Goal: Task Accomplishment & Management: Manage account settings

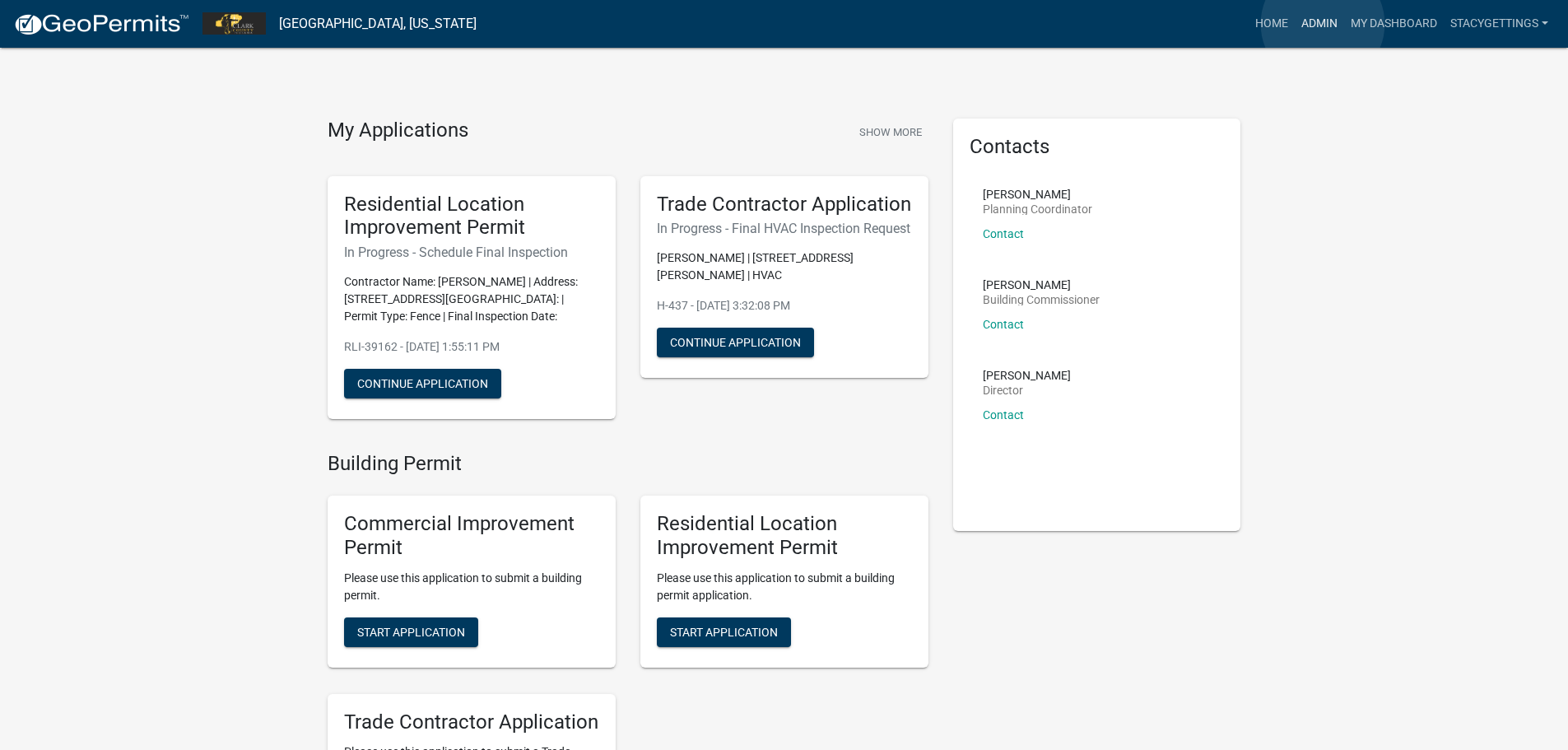
click at [1323, 24] on link "Admin" at bounding box center [1319, 24] width 49 height 32
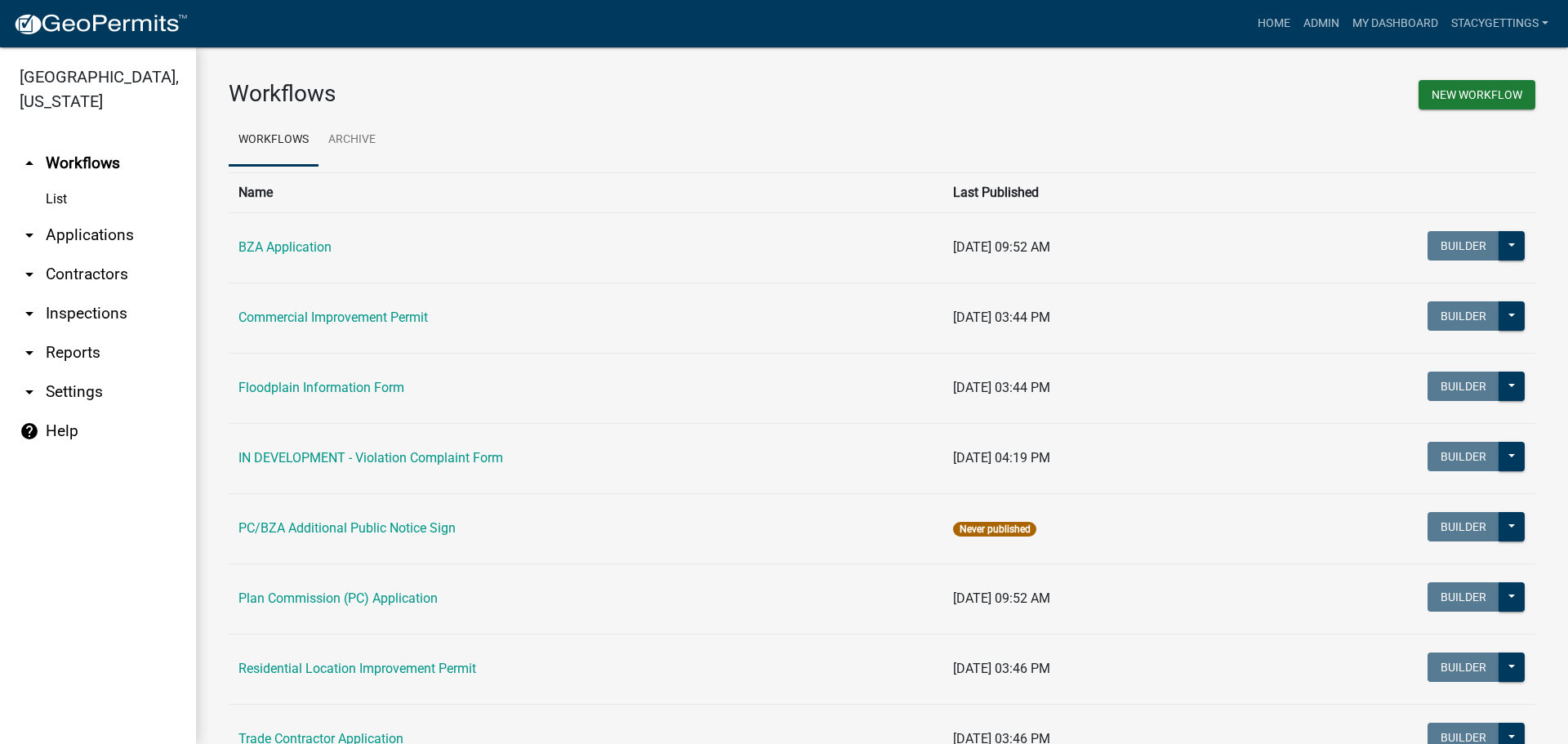
scroll to position [76, 0]
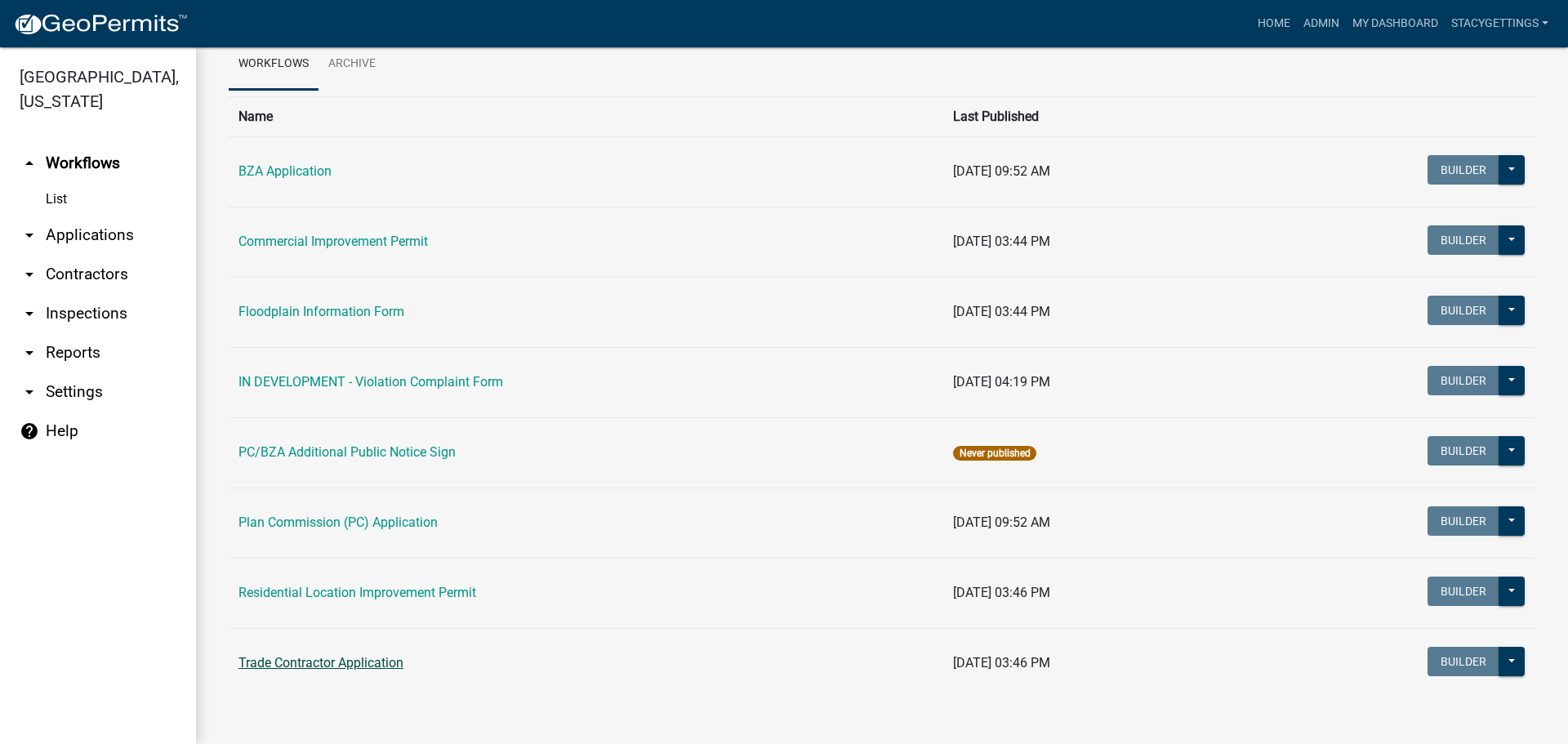
click at [348, 662] on link "Trade Contractor Application" at bounding box center [320, 662] width 165 height 16
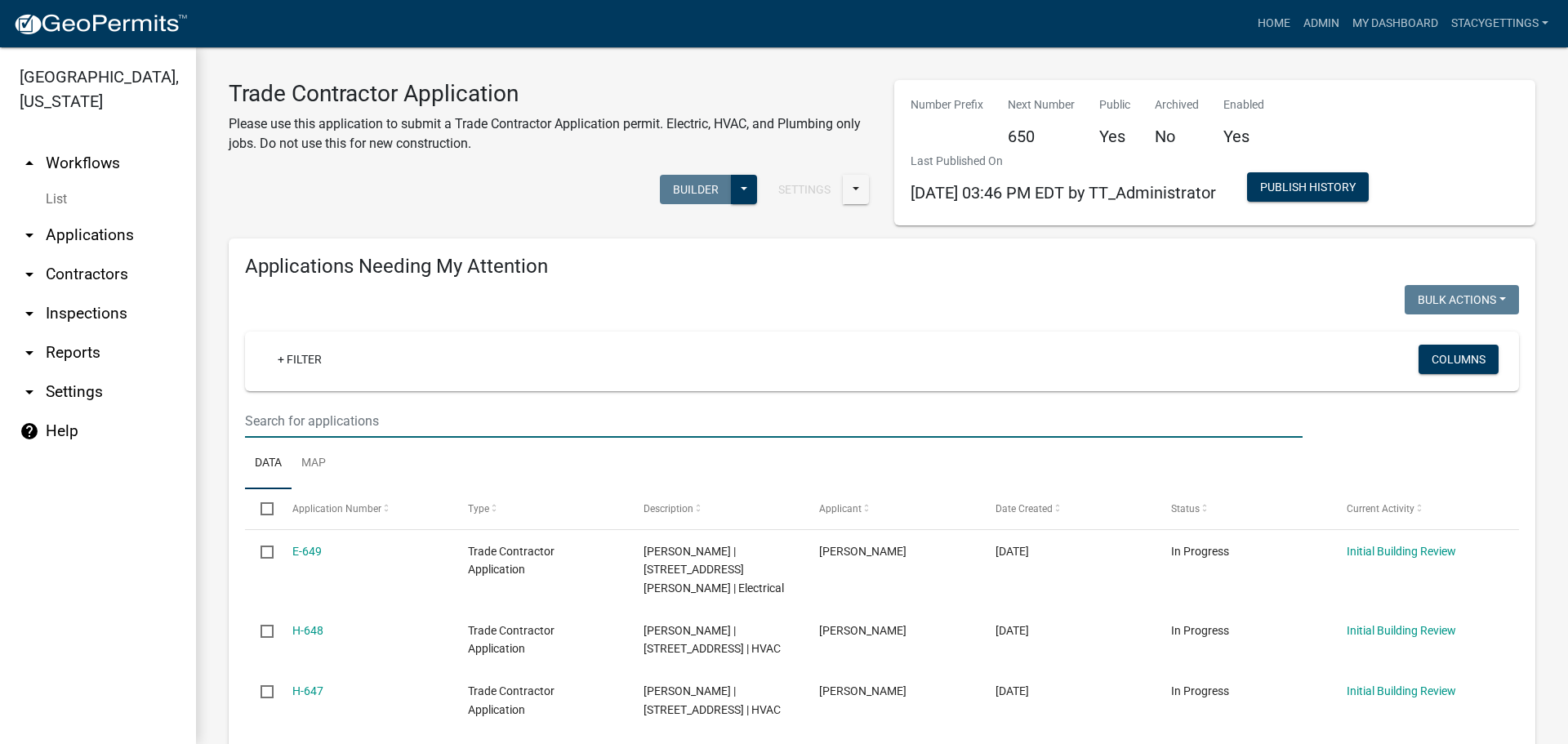
click at [322, 417] on input "text" at bounding box center [773, 421] width 1058 height 33
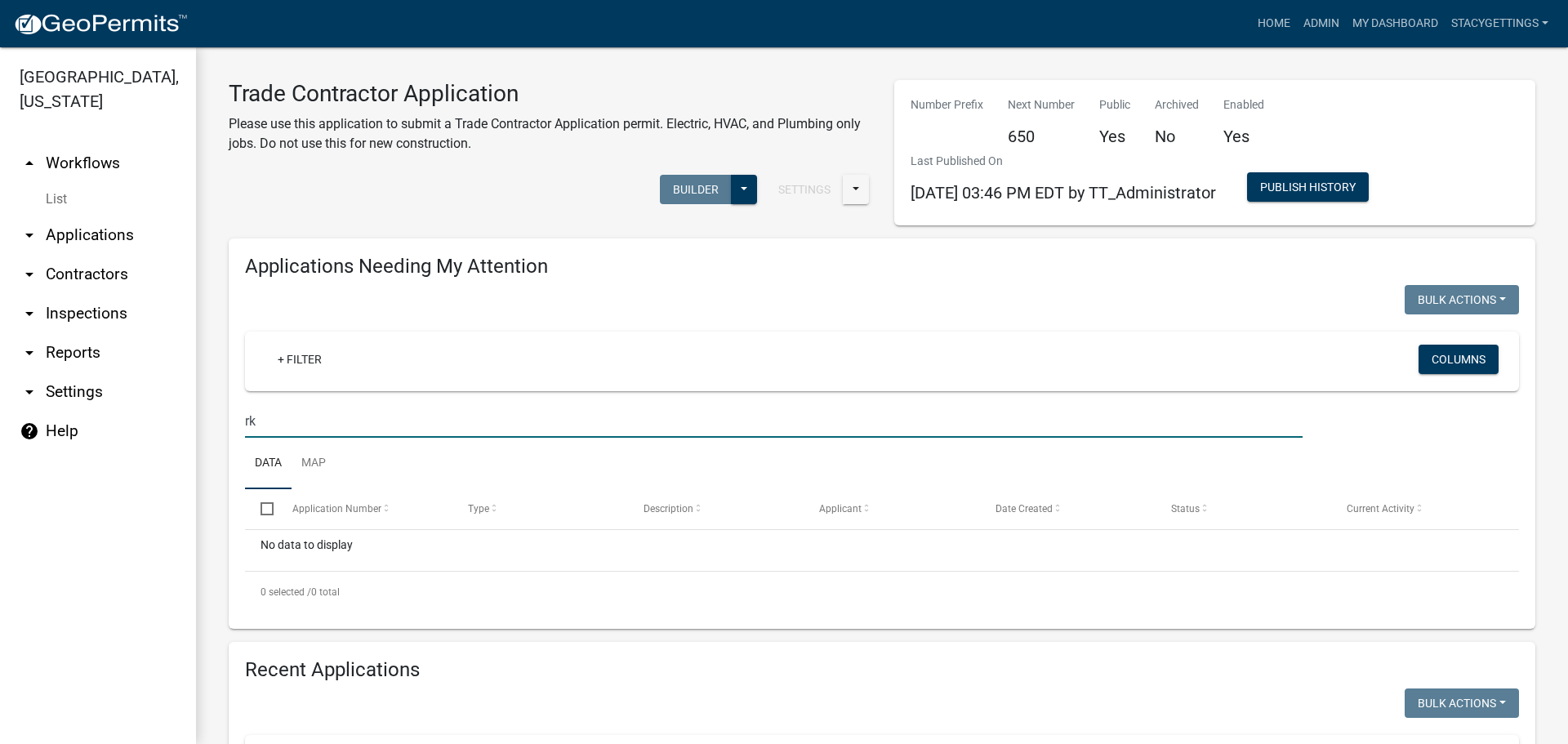
type input "r"
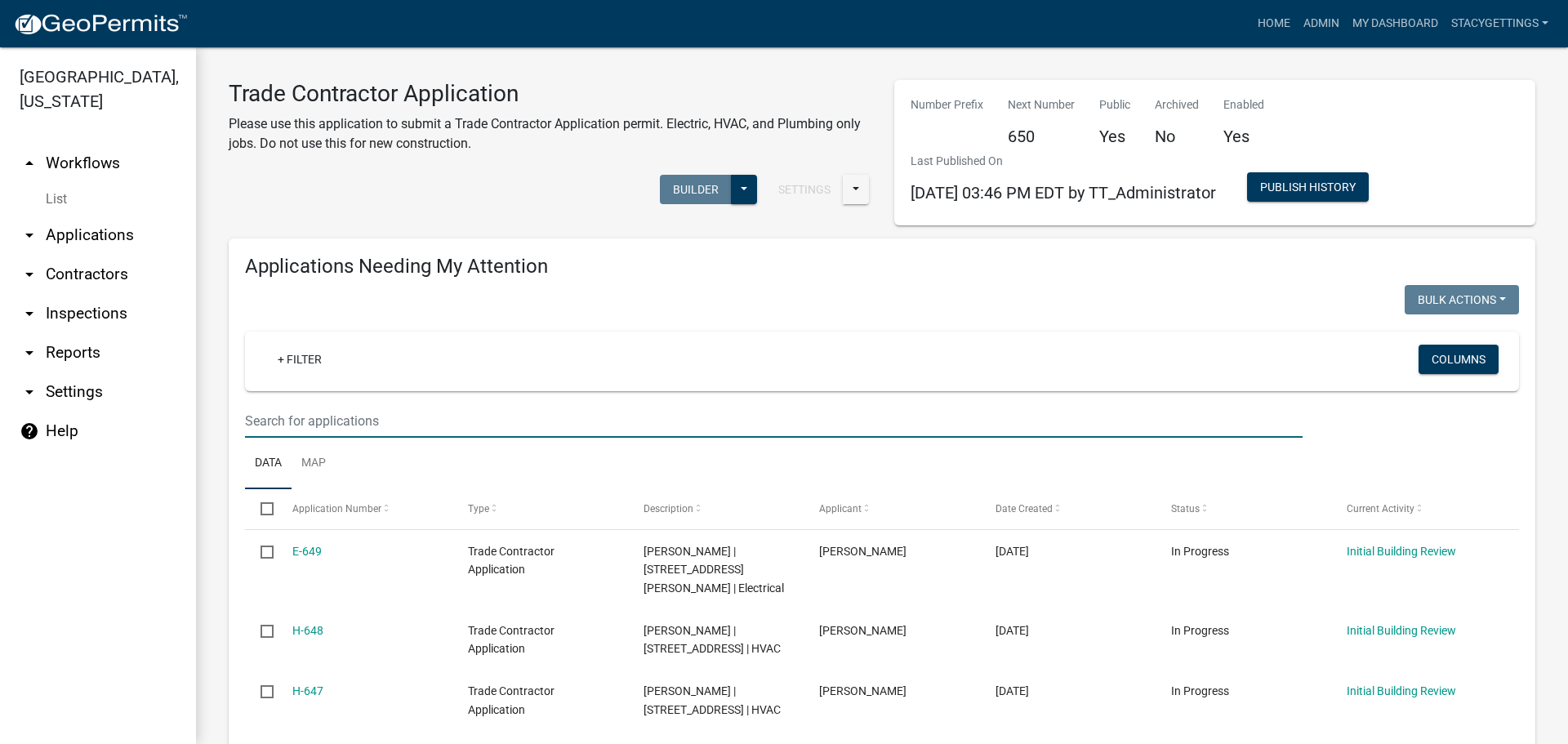
click at [110, 255] on link "arrow_drop_down Contractors" at bounding box center [98, 274] width 196 height 39
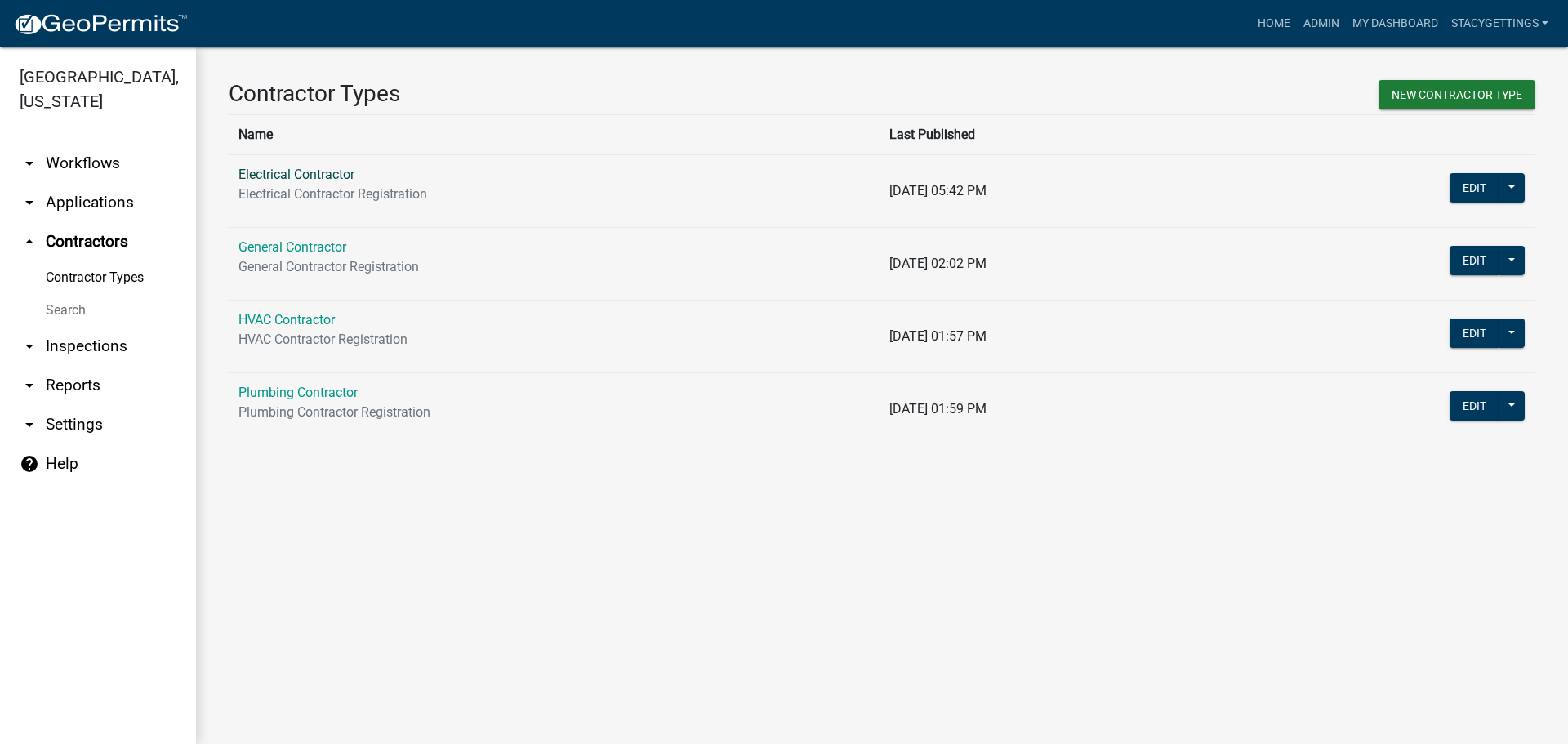
click at [324, 172] on link "Electrical Contractor" at bounding box center [296, 174] width 116 height 16
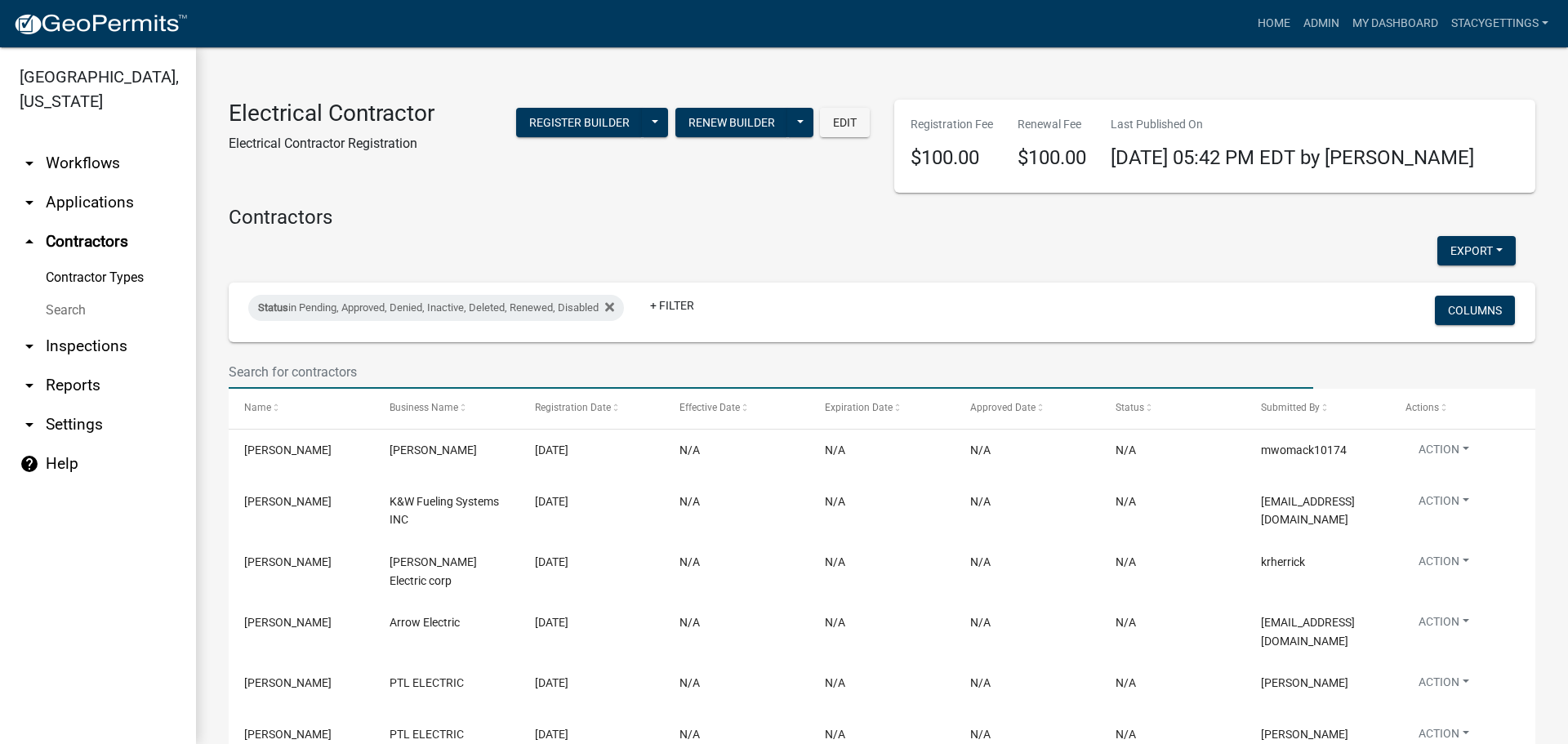
click at [329, 370] on input "text" at bounding box center [770, 372] width 1084 height 33
click at [118, 567] on ul "arrow_drop_down Workflows List arrow_drop_down Applications Search by Parcel Se…" at bounding box center [98, 437] width 196 height 613
click at [256, 374] on input "text" at bounding box center [770, 372] width 1084 height 33
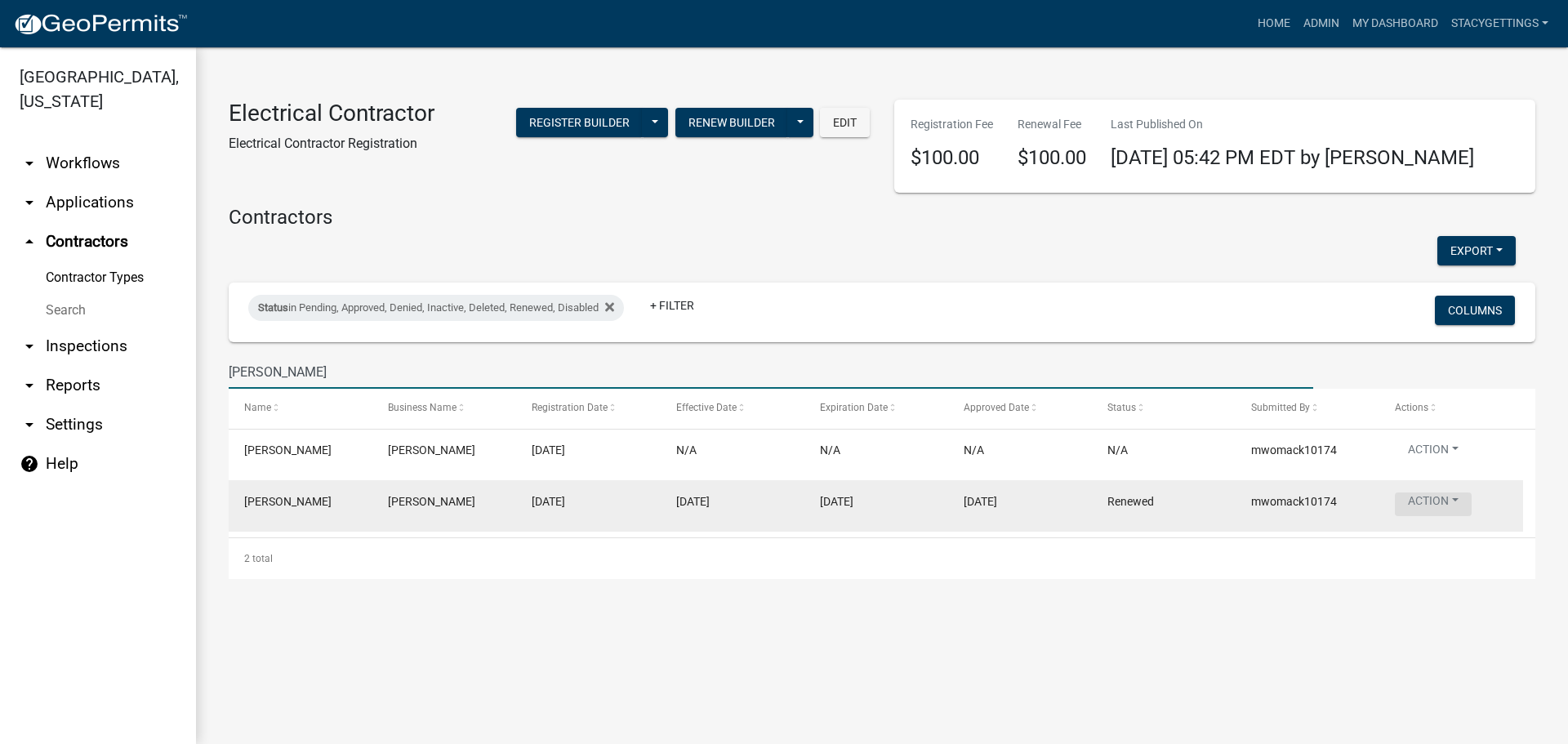
type input "[PERSON_NAME]"
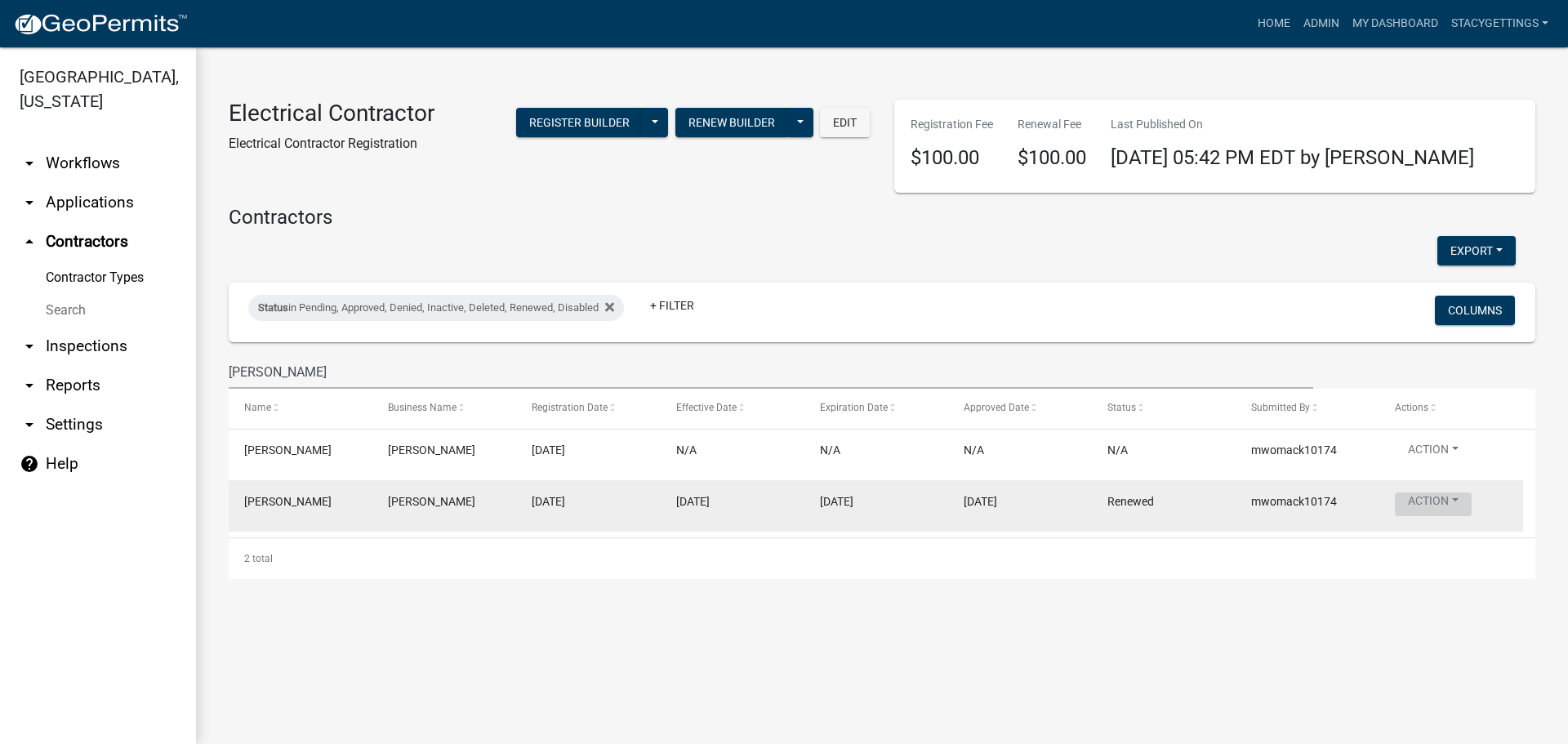
click at [1413, 503] on button "Action" at bounding box center [1433, 503] width 77 height 24
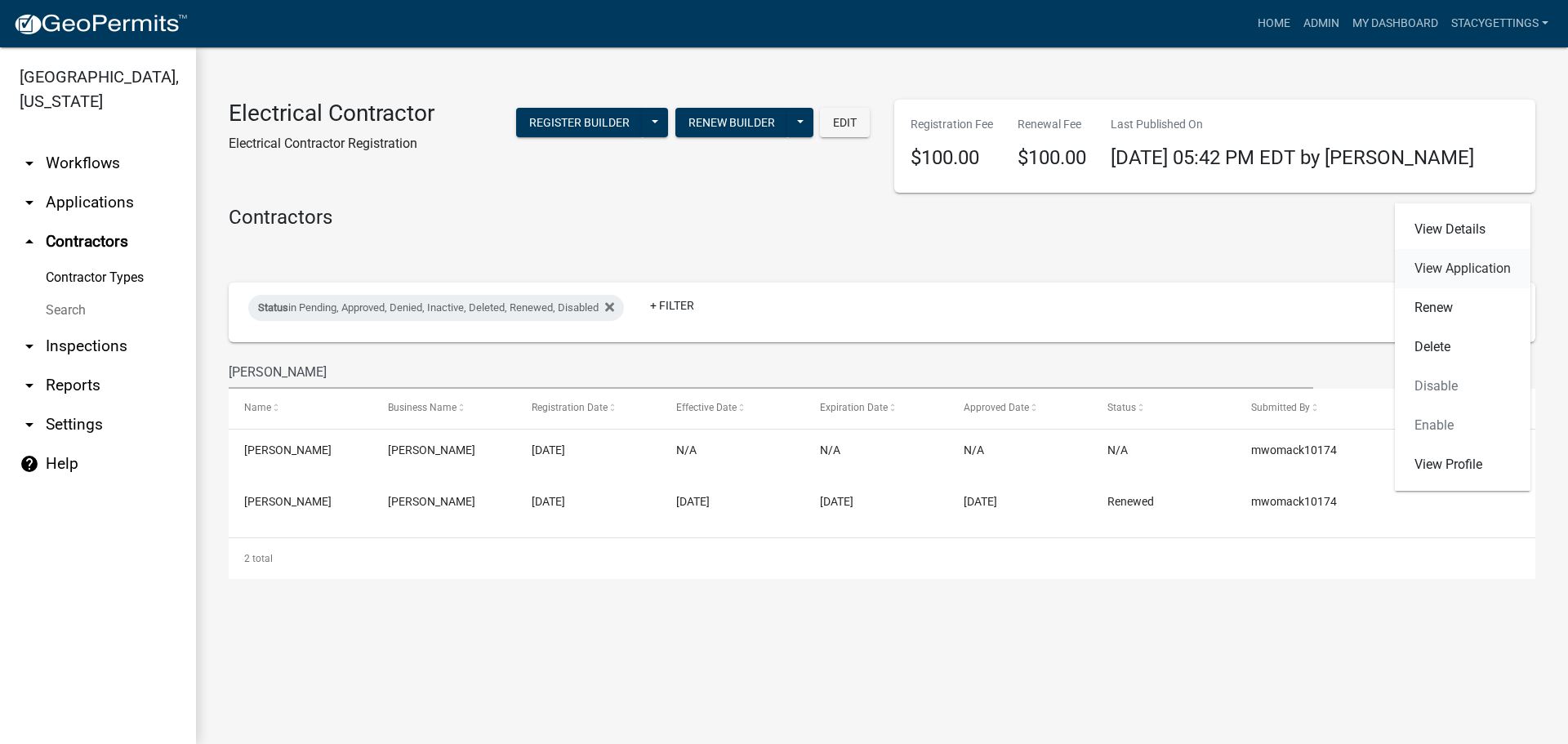
click at [1438, 268] on link "View Application" at bounding box center [1463, 268] width 136 height 39
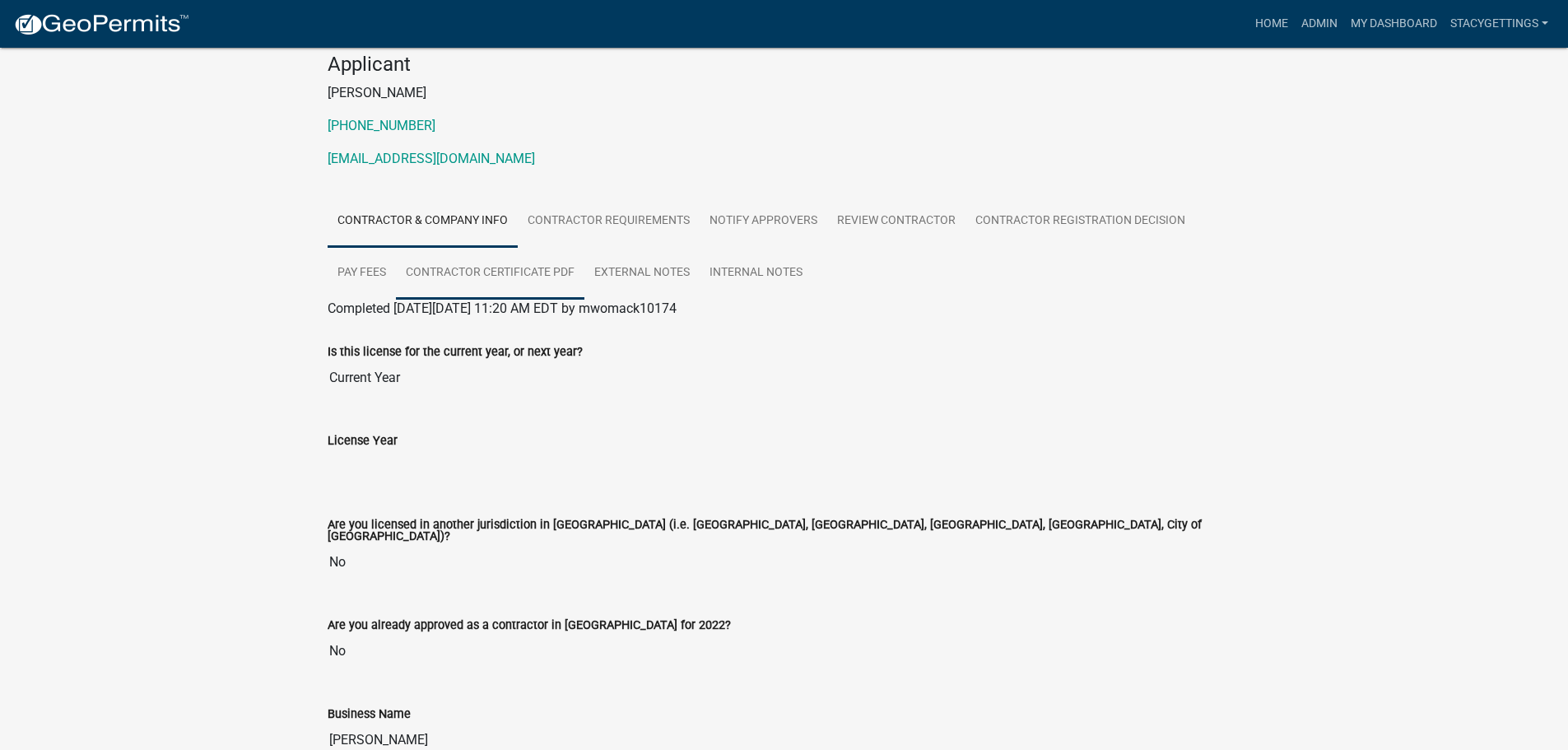
click at [514, 267] on link "Contractor Certificate PDF" at bounding box center [490, 272] width 188 height 52
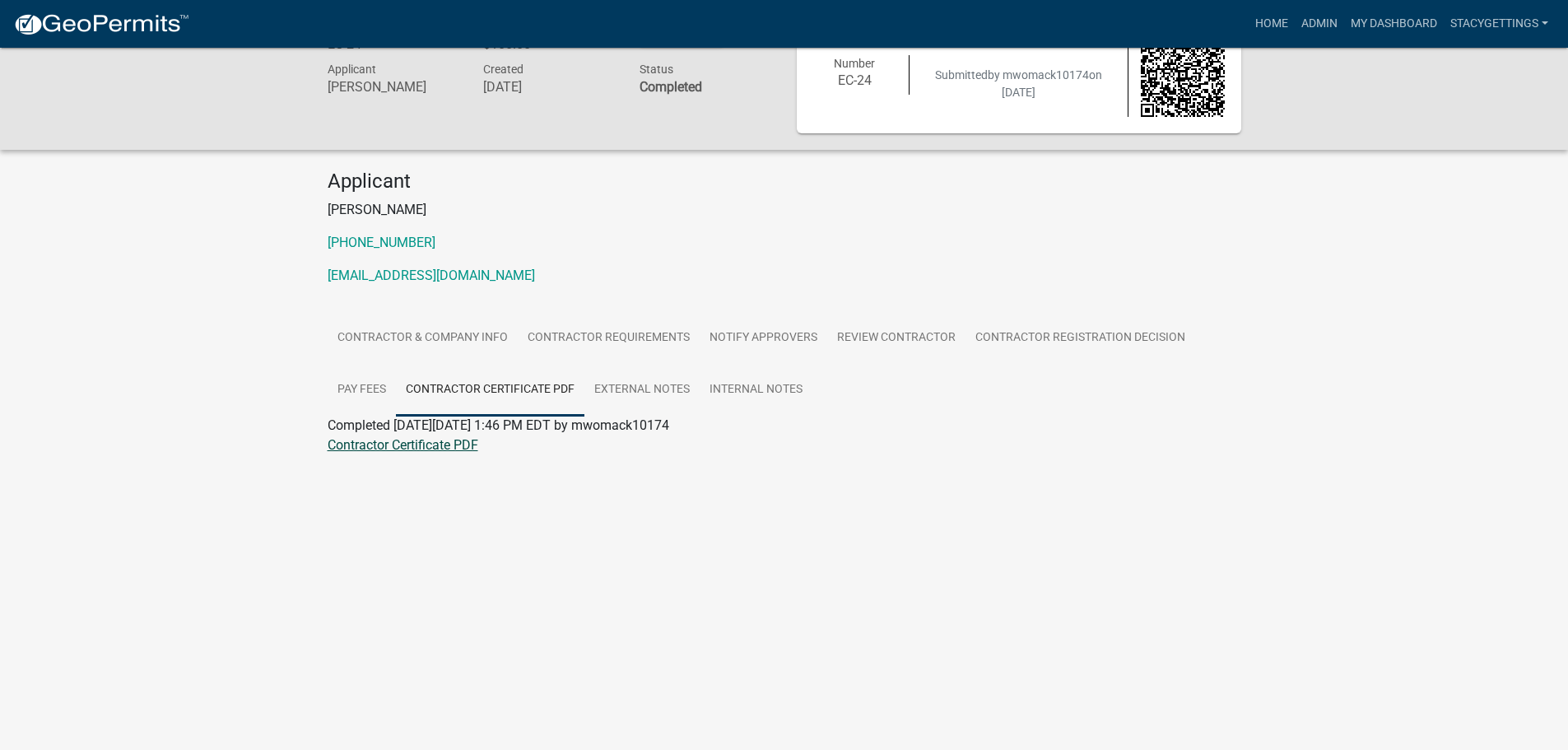
click at [430, 448] on link "Contractor Certificate PDF" at bounding box center [403, 444] width 151 height 16
click at [462, 340] on link "Contractor & Company Info" at bounding box center [423, 338] width 190 height 52
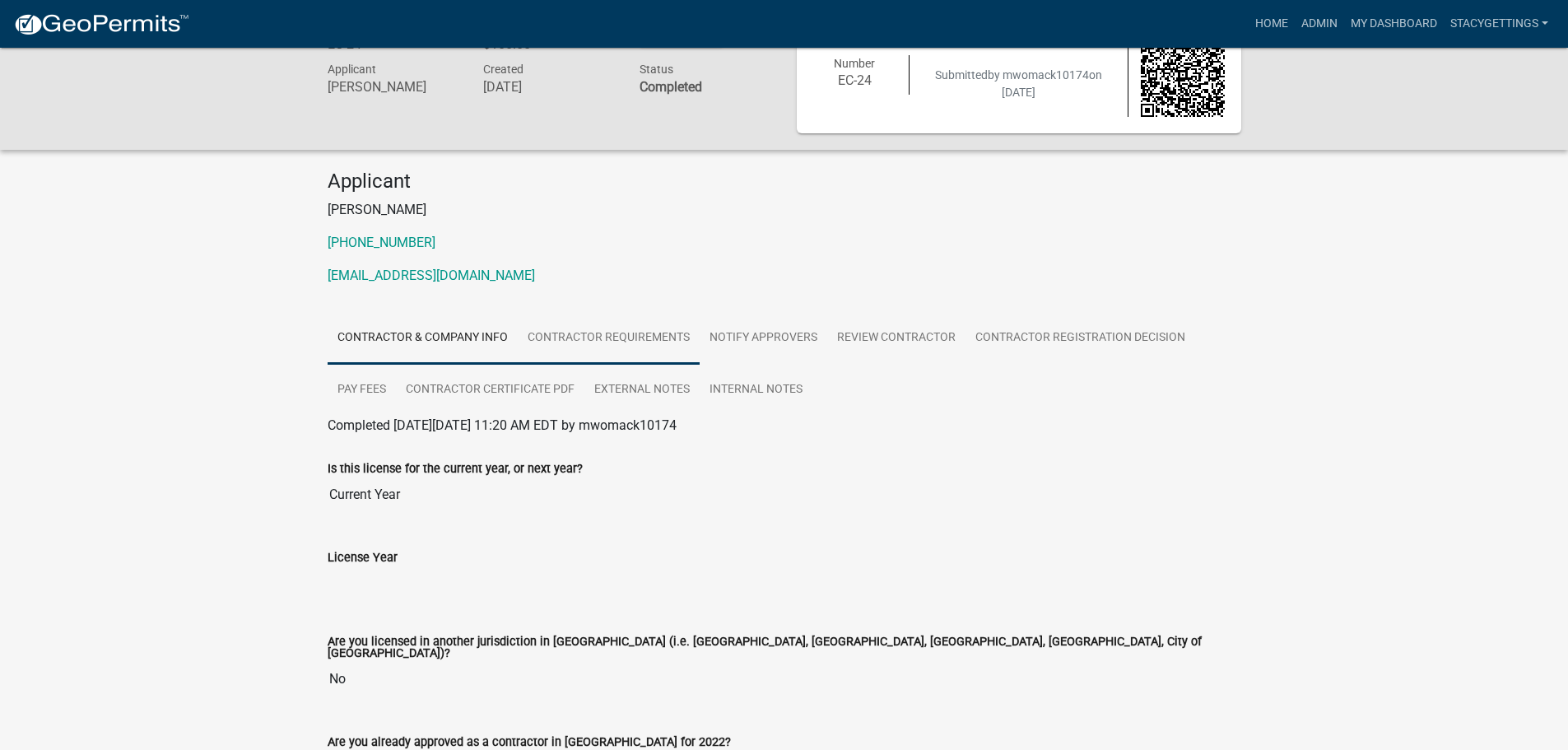
click at [616, 340] on link "Contractor Requirements" at bounding box center [609, 338] width 182 height 52
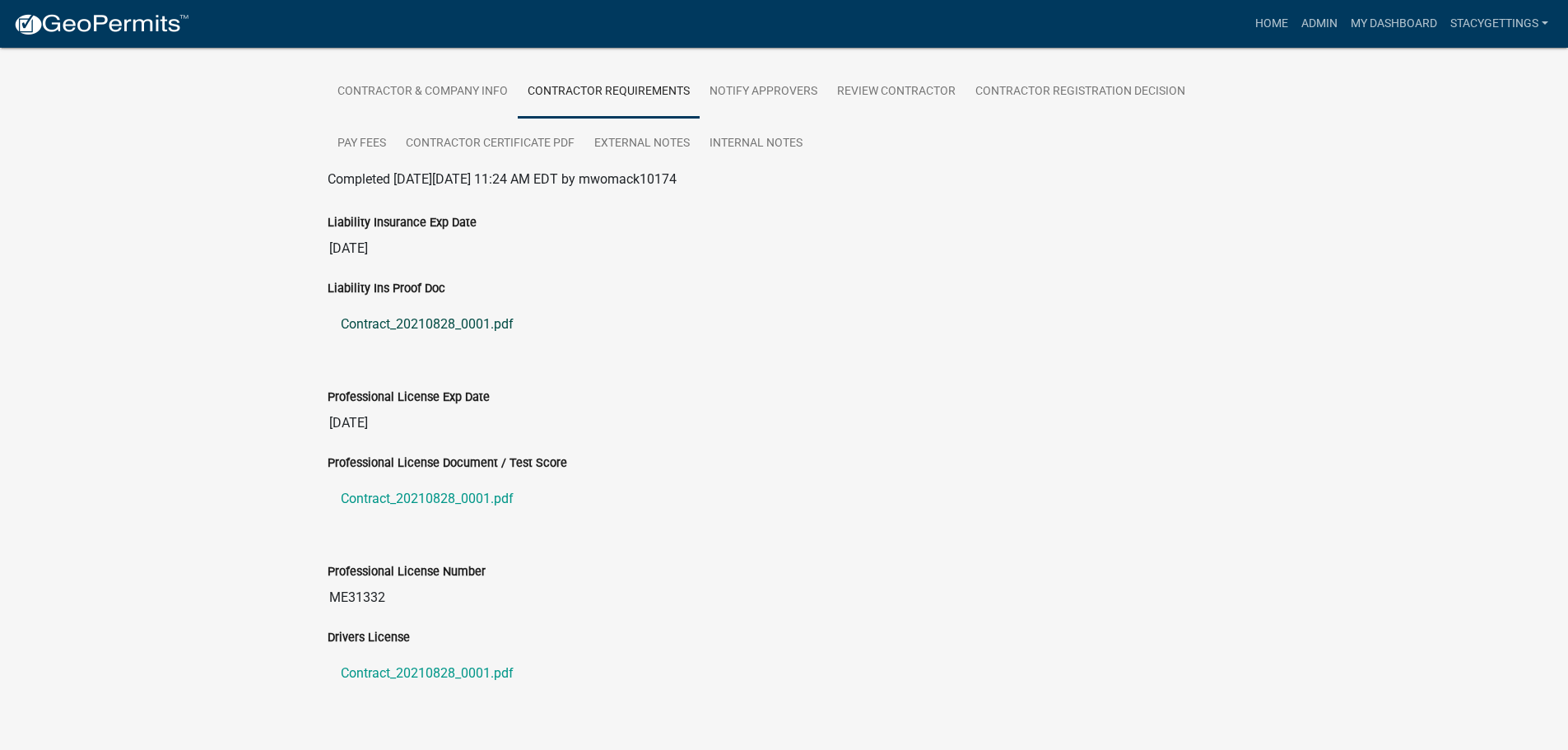
scroll to position [294, 0]
click at [471, 499] on link "Contract_20210828_0001.pdf" at bounding box center [784, 498] width 914 height 39
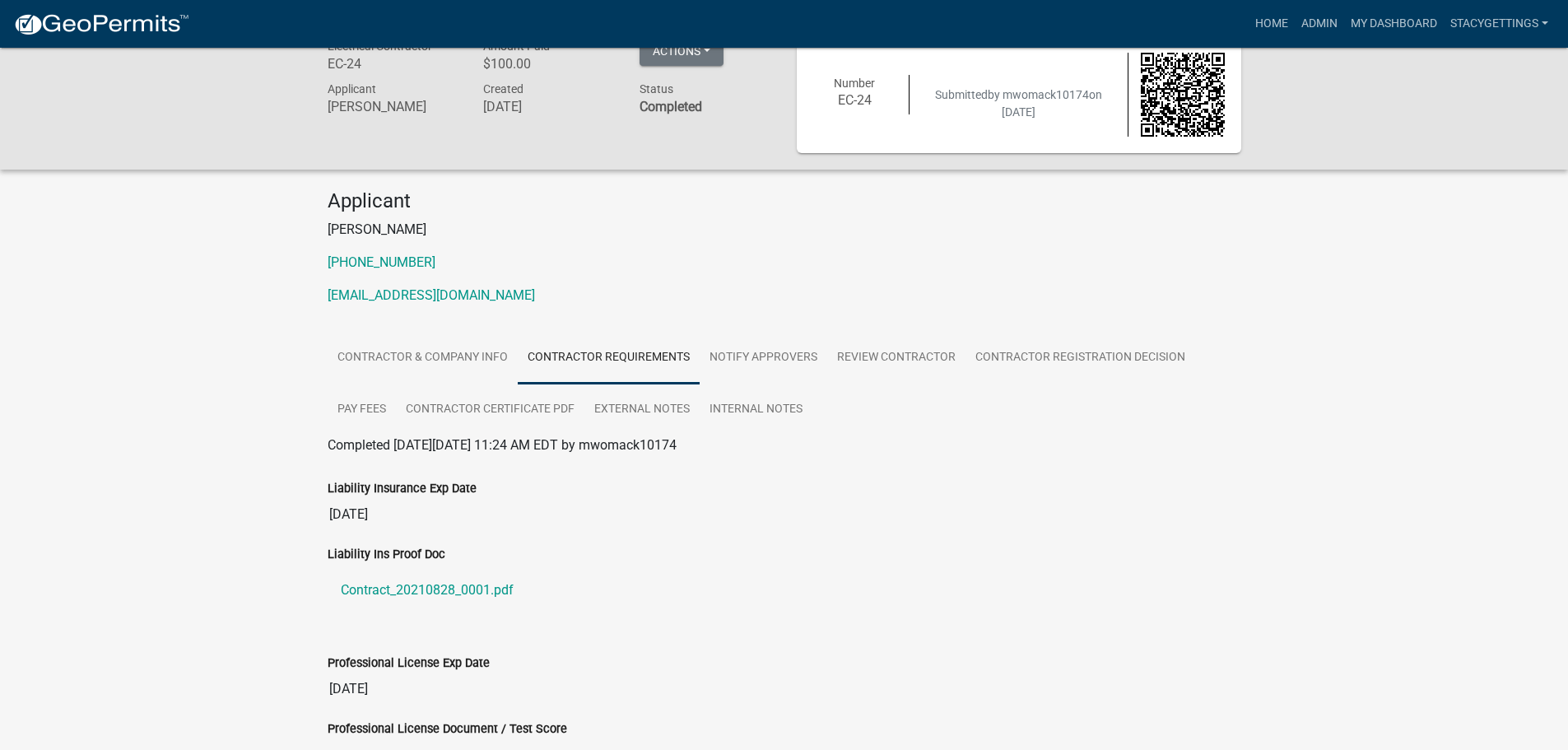
scroll to position [0, 0]
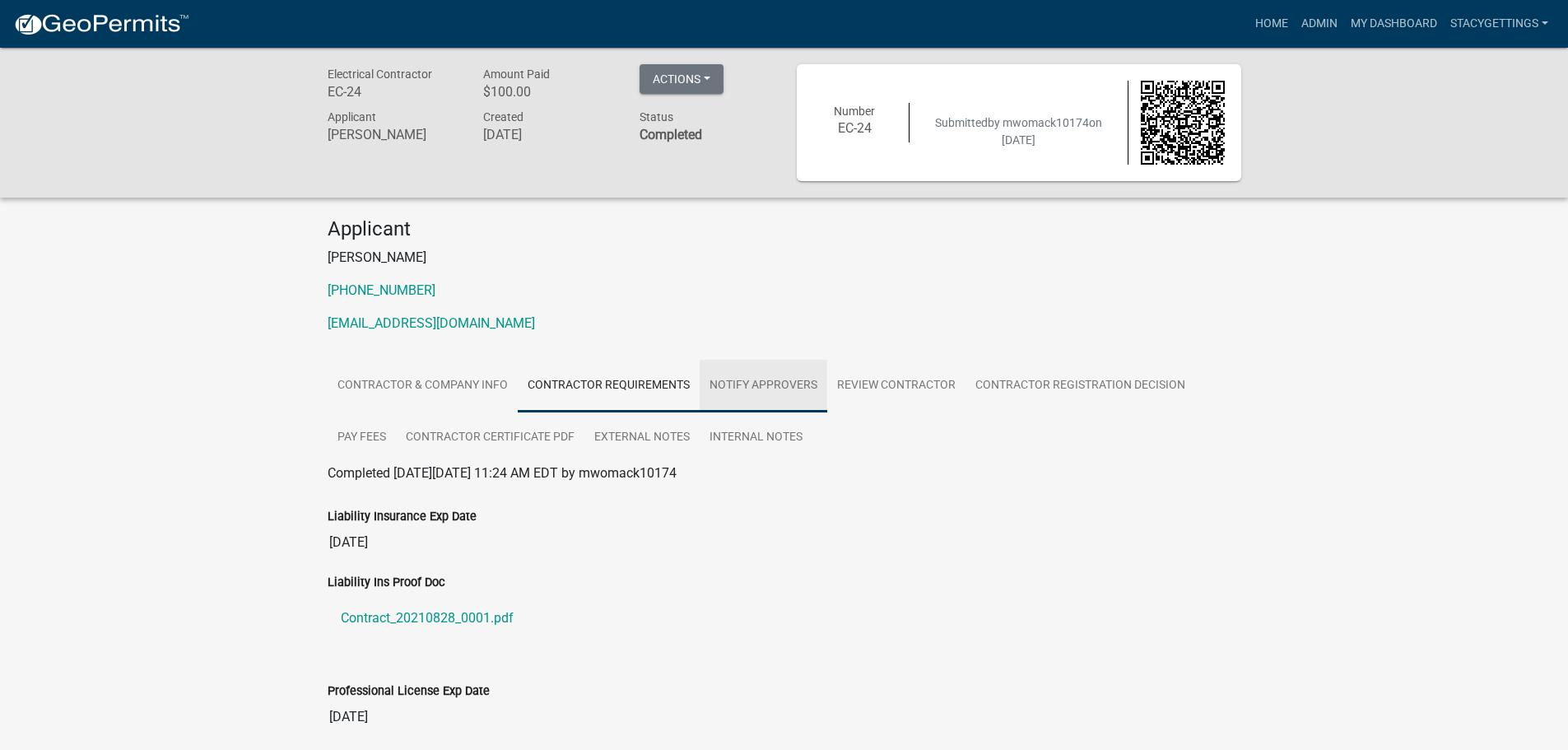
click at [770, 377] on link "Notify Approvers" at bounding box center [763, 386] width 128 height 52
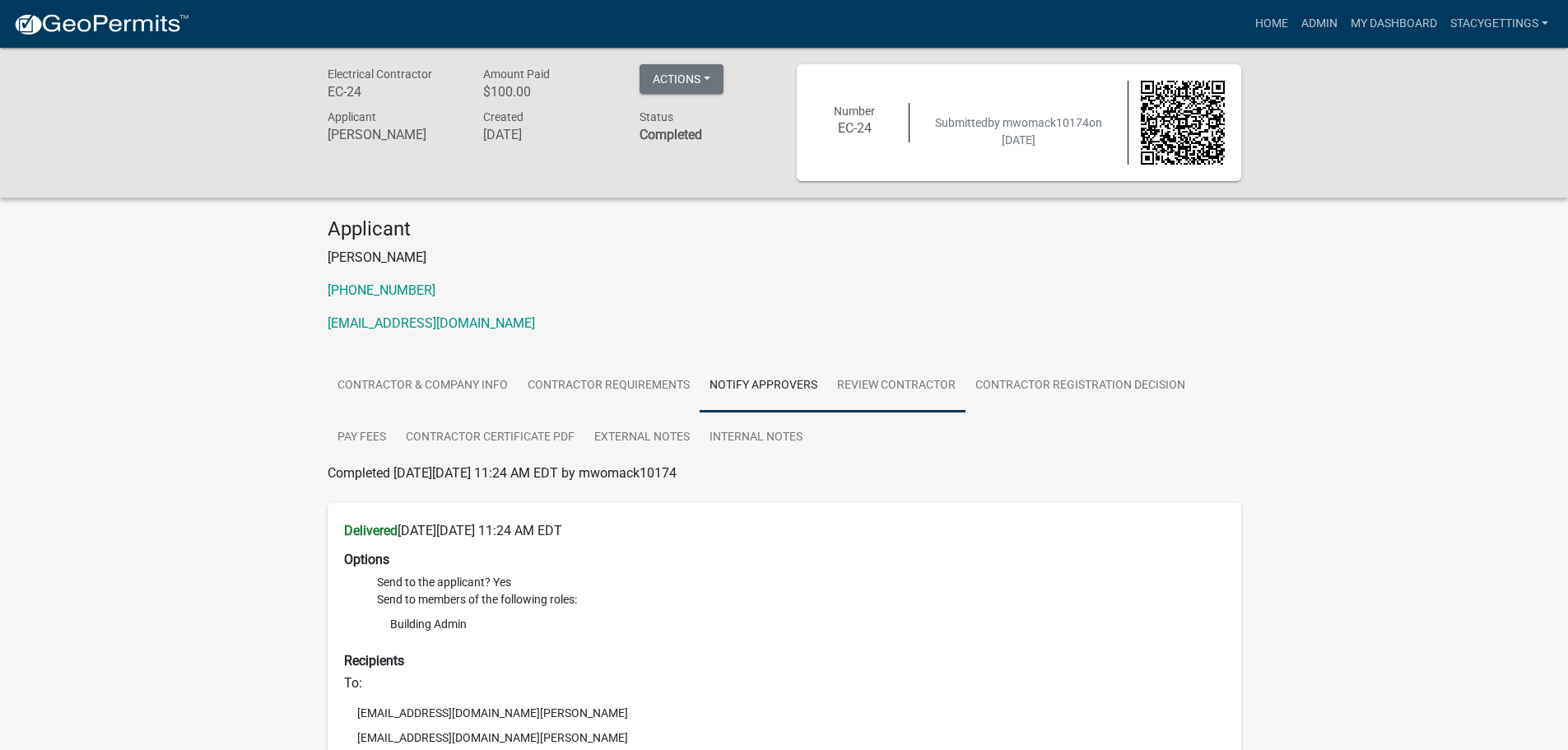
click at [864, 384] on link "Review Contractor" at bounding box center [896, 386] width 138 height 52
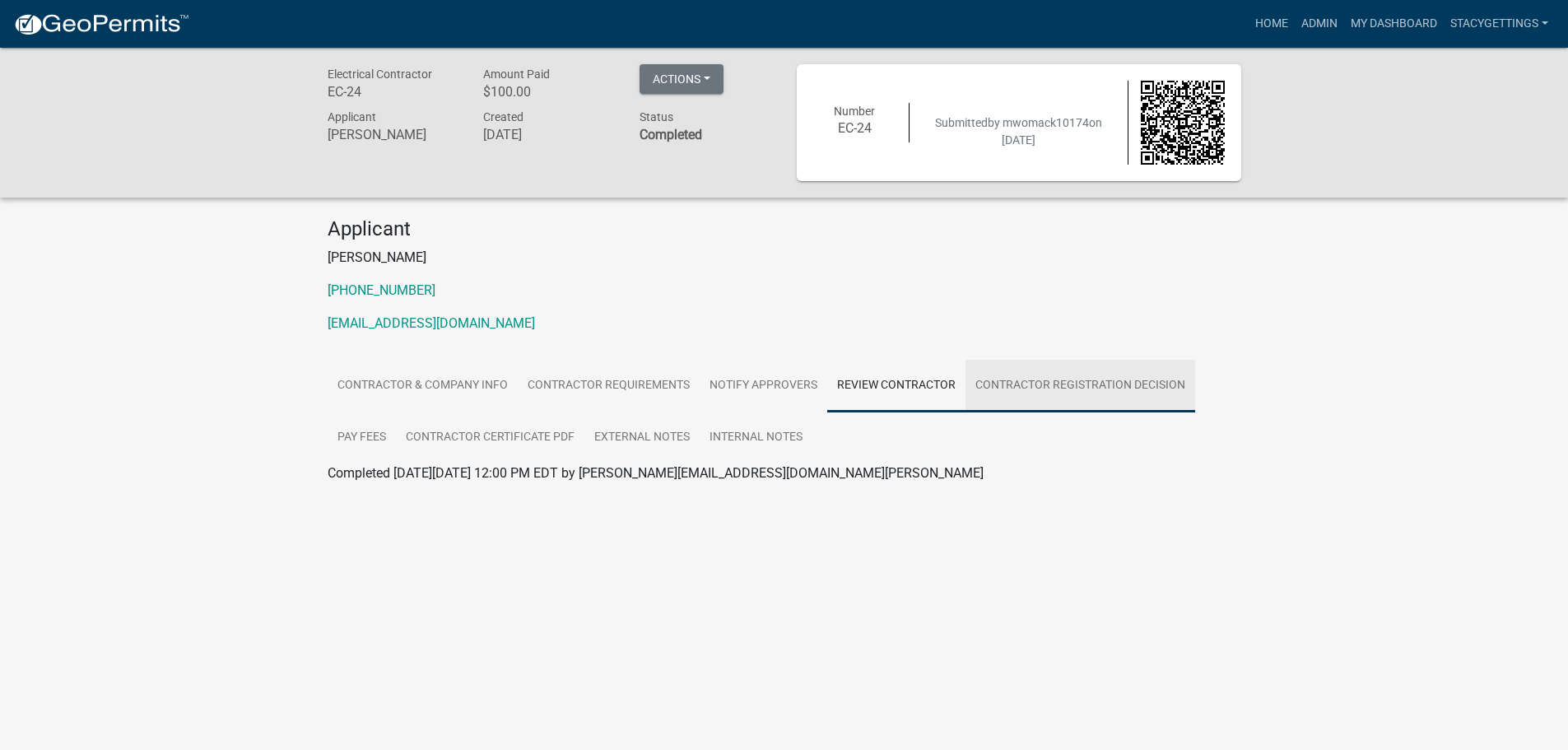
click at [1035, 384] on link "Contractor Registration Decision" at bounding box center [1080, 386] width 229 height 52
